Goal: Task Accomplishment & Management: Use online tool/utility

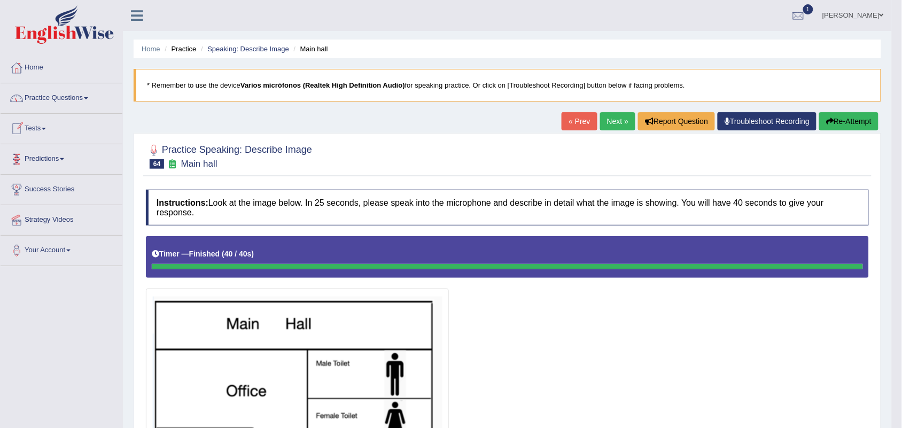
click at [41, 127] on link "Tests" at bounding box center [62, 127] width 122 height 27
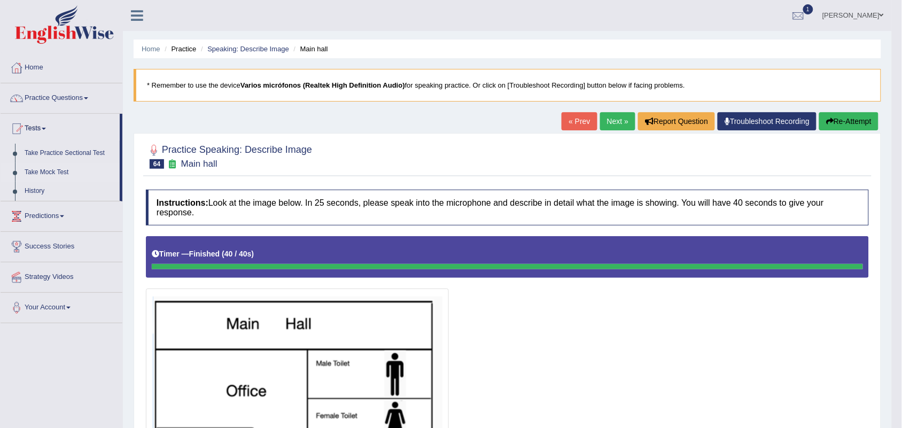
click at [54, 169] on link "Take Mock Test" at bounding box center [70, 172] width 100 height 19
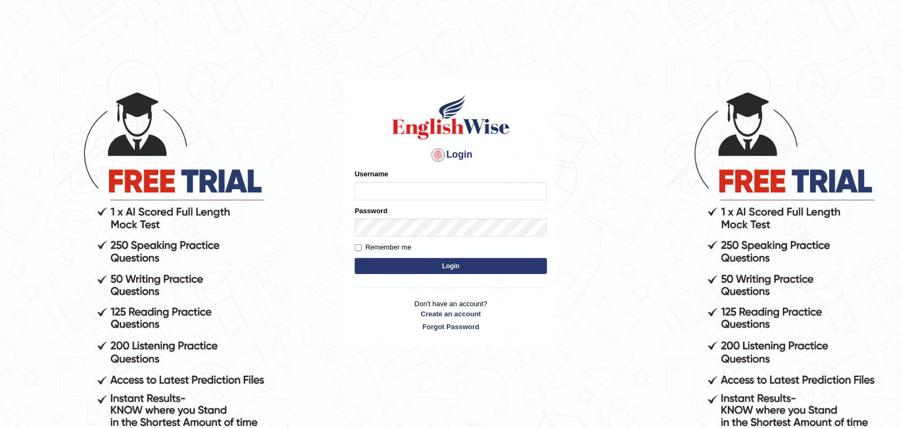
type input "Nicolas_pte"
click at [458, 262] on button "Login" at bounding box center [451, 266] width 192 height 16
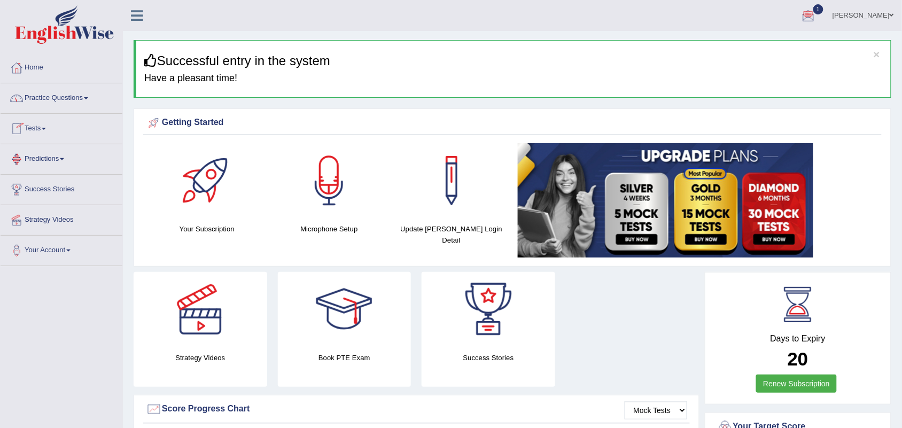
click at [38, 129] on link "Tests" at bounding box center [62, 127] width 122 height 27
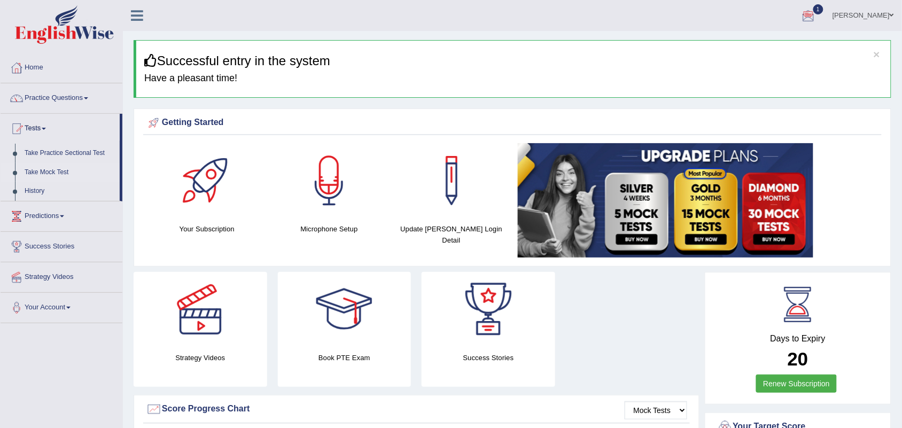
click at [54, 171] on link "Take Mock Test" at bounding box center [70, 172] width 100 height 19
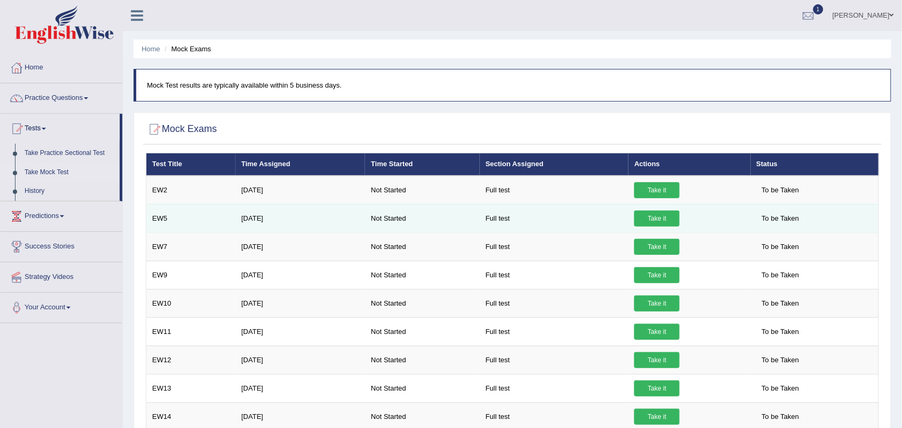
click at [651, 217] on link "Take it" at bounding box center [656, 218] width 45 height 16
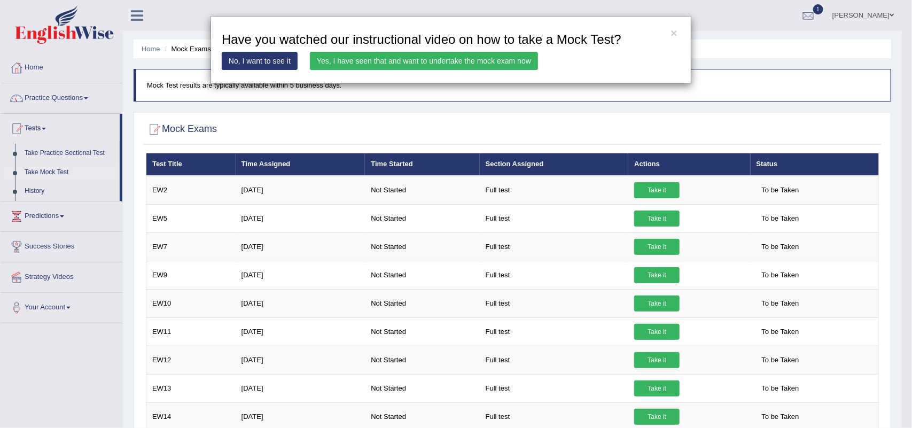
click at [361, 60] on link "Yes, I have seen that and want to undertake the mock exam now" at bounding box center [424, 61] width 228 height 18
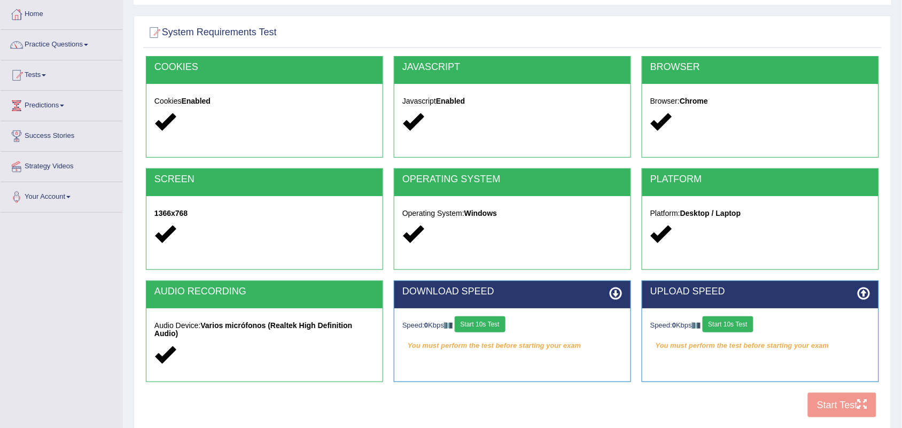
scroll to position [132, 0]
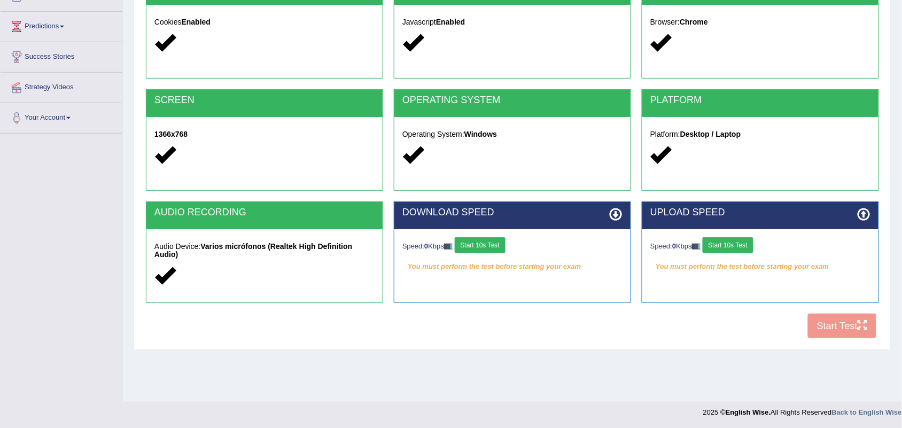
click at [485, 246] on button "Start 10s Test" at bounding box center [480, 245] width 51 height 16
click at [744, 247] on button "Start 10s Test" at bounding box center [728, 245] width 51 height 16
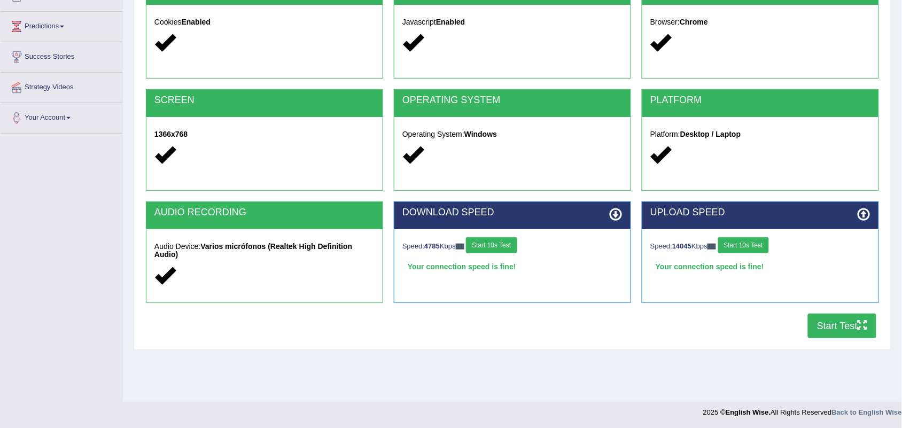
click at [822, 331] on button "Start Test" at bounding box center [842, 326] width 68 height 25
